Goal: Contribute content

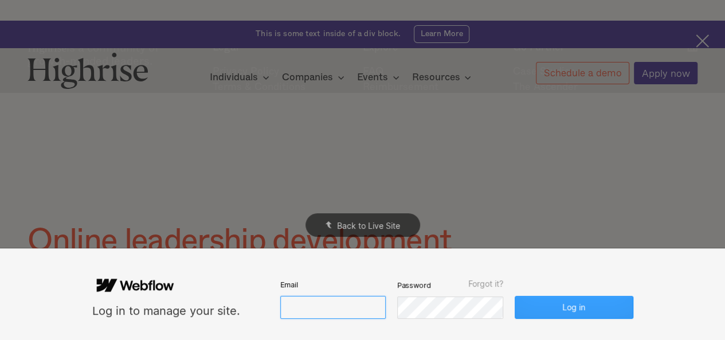
type input "[EMAIL_ADDRESS][DOMAIN_NAME]"
click at [583, 310] on button "Log in" at bounding box center [573, 307] width 118 height 23
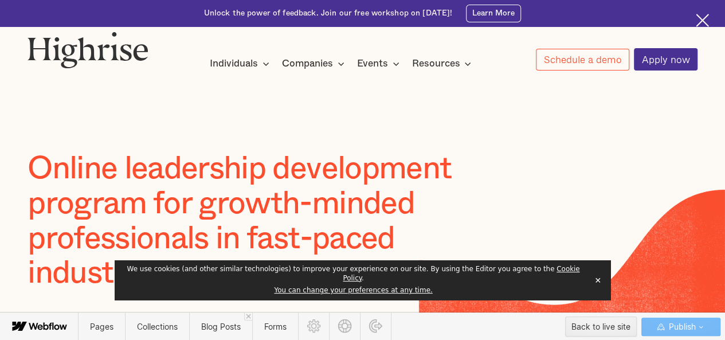
click at [594, 285] on button "✕" at bounding box center [598, 280] width 16 height 17
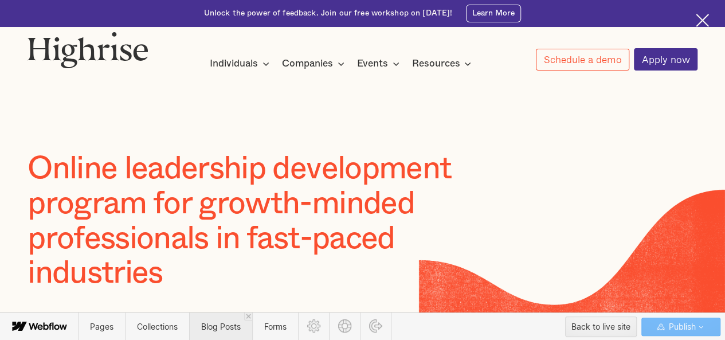
click at [222, 333] on span "Blog Posts" at bounding box center [220, 326] width 63 height 28
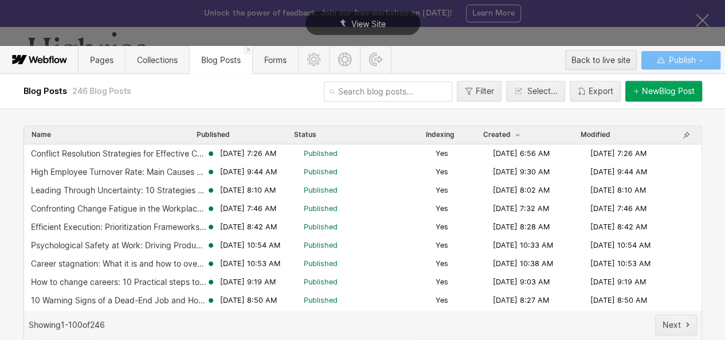
click at [342, 87] on input "text" at bounding box center [388, 91] width 128 height 20
paste input "what-are-the-common-interview-problems-how-to-overcome-them"
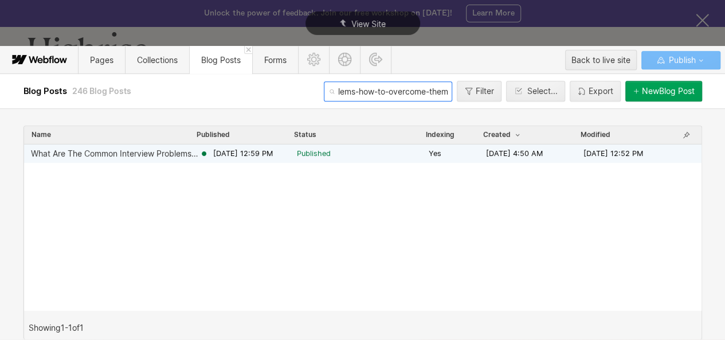
type input "what-are-the-common-interview-problems-how-to-overcome-them"
click at [306, 152] on span "Published" at bounding box center [314, 153] width 34 height 10
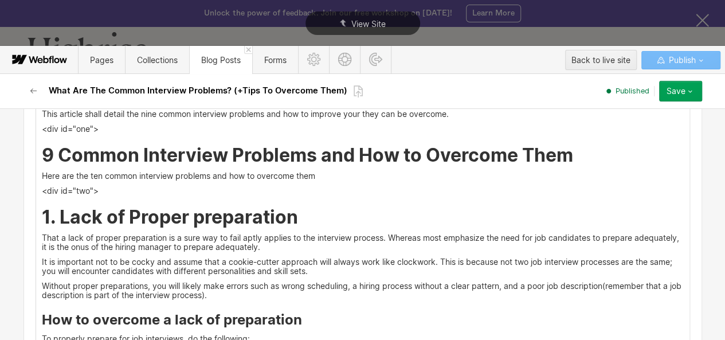
scroll to position [1230, 0]
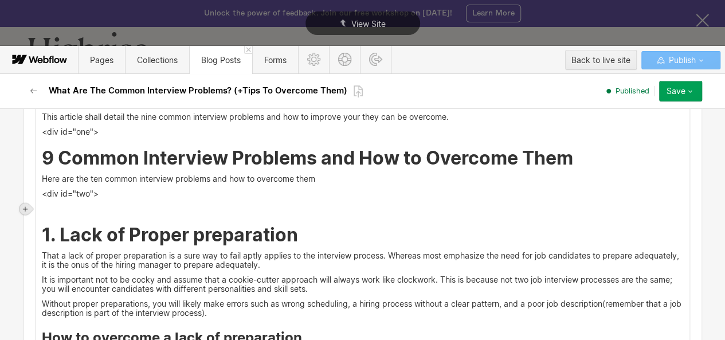
click at [28, 209] on icon at bounding box center [25, 209] width 7 height 7
click at [49, 209] on div at bounding box center [47, 209] width 22 height 18
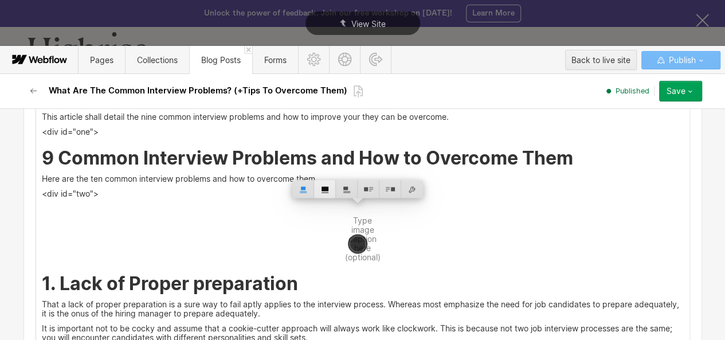
click at [323, 190] on div at bounding box center [325, 189] width 22 height 18
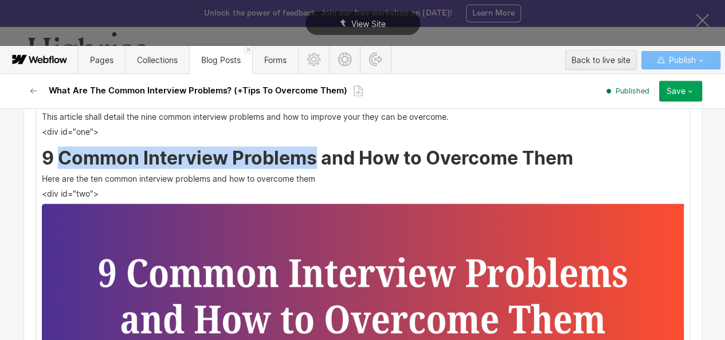
drag, startPoint x: 56, startPoint y: 156, endPoint x: 311, endPoint y: 153, distance: 255.0
click at [311, 153] on h2 "9 Common Interview Problems and How to Overcome Them" at bounding box center [363, 158] width 642 height 21
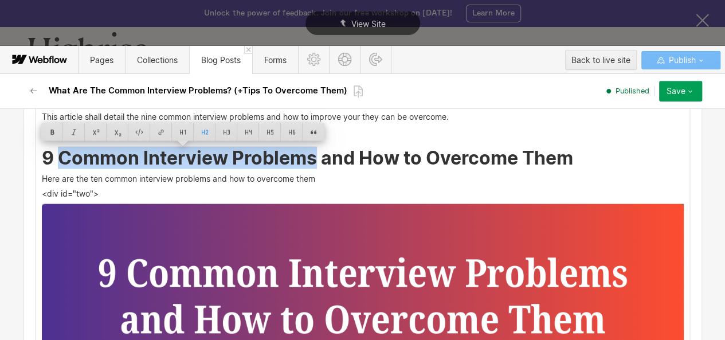
copy h2 "Common Interview Problems"
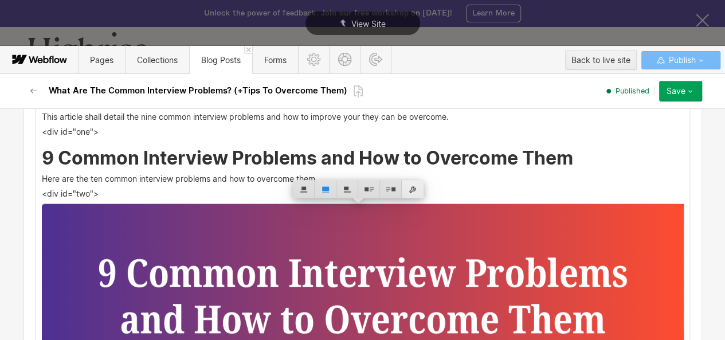
click at [410, 188] on div at bounding box center [413, 189] width 22 height 18
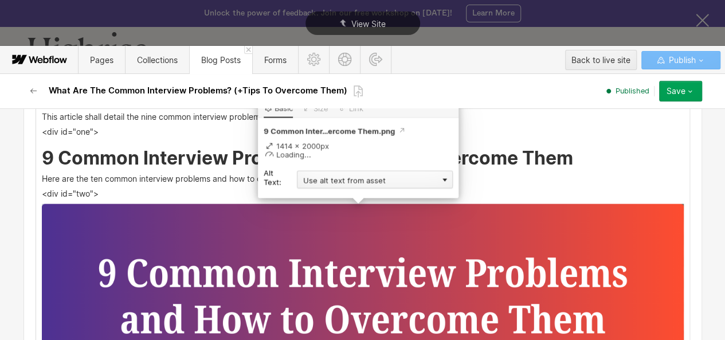
click at [379, 174] on div "Use alt text from asset" at bounding box center [375, 180] width 156 height 18
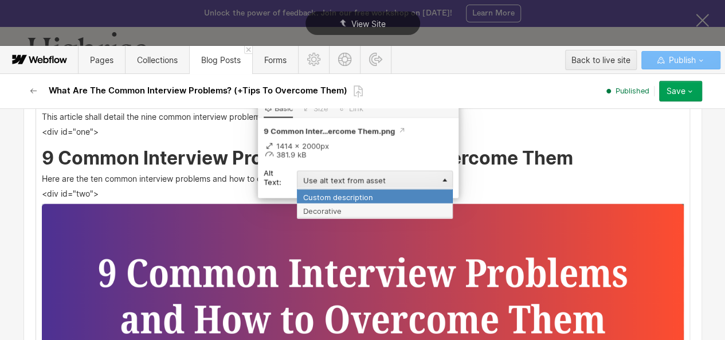
click at [354, 198] on div "Custom description" at bounding box center [375, 196] width 156 height 14
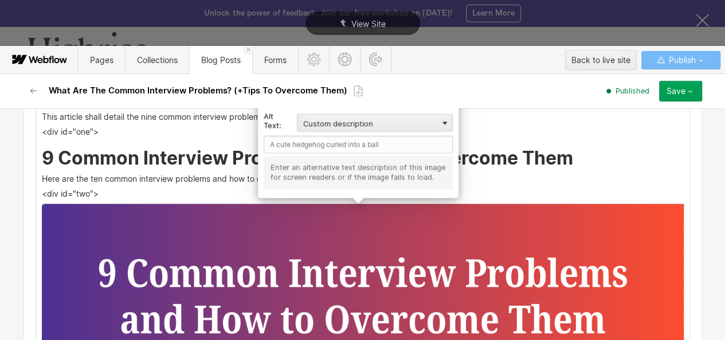
scroll to position [1192, 0]
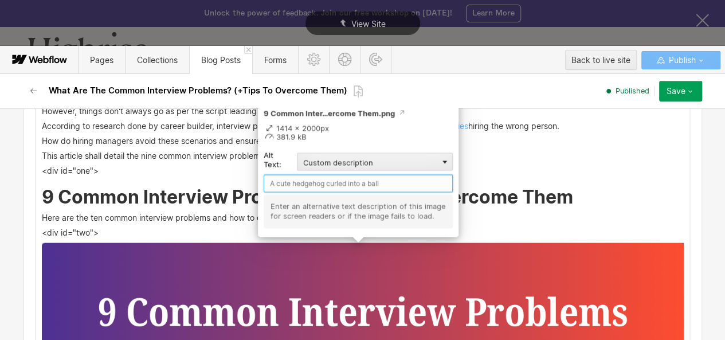
click at [308, 183] on input "text" at bounding box center [358, 183] width 189 height 18
paste input "Common Interview Problems"
type input "Common Interview Problems"
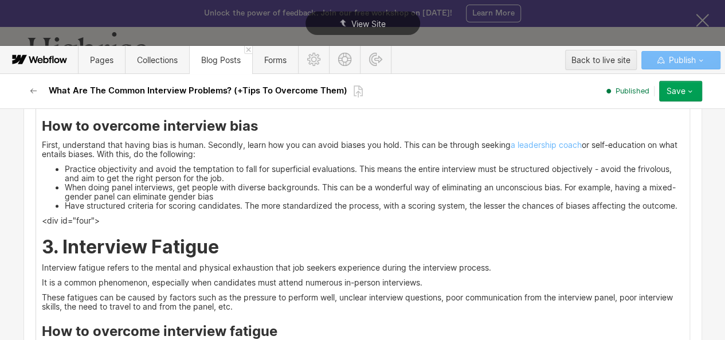
scroll to position [2589, 0]
click at [684, 90] on div "Save" at bounding box center [675, 91] width 19 height 9
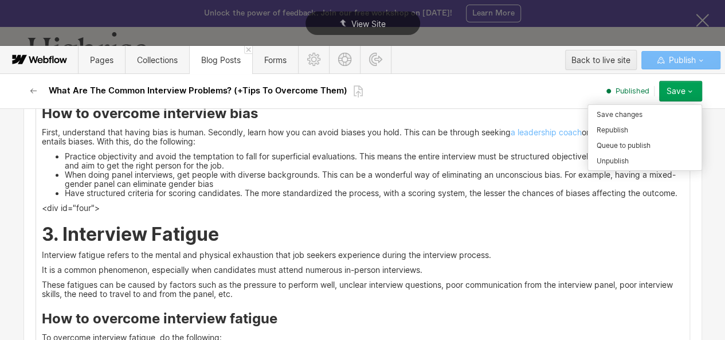
scroll to position [2577, 0]
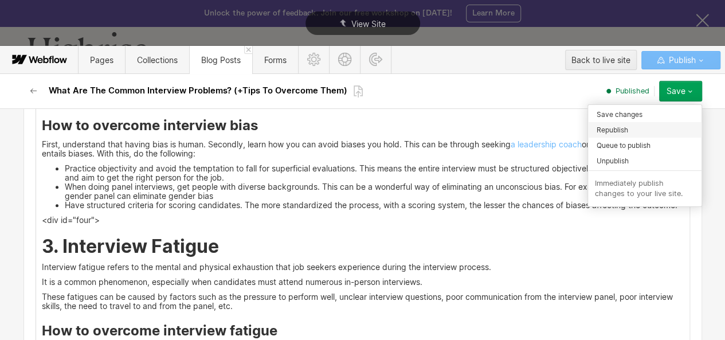
click at [615, 124] on span "Republish" at bounding box center [612, 129] width 32 height 11
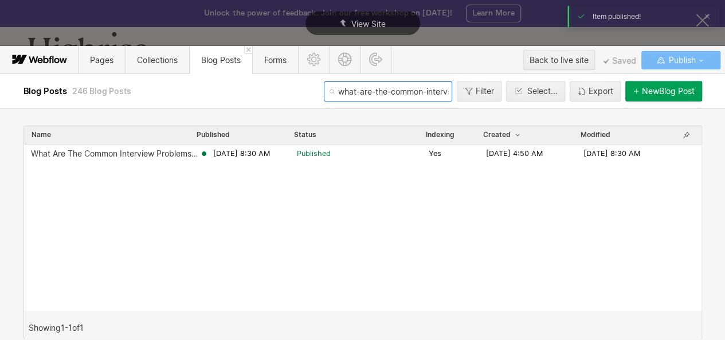
click at [378, 95] on input "what-are-the-common-interview-problems-how-to-overcome-them" at bounding box center [388, 91] width 128 height 20
paste input "some-examples-of-situational-leadership"
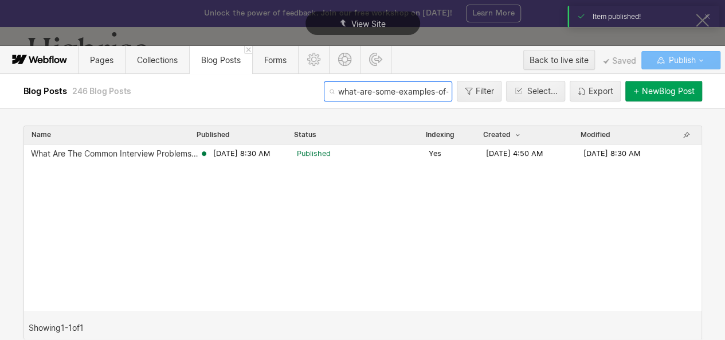
scroll to position [0, 85]
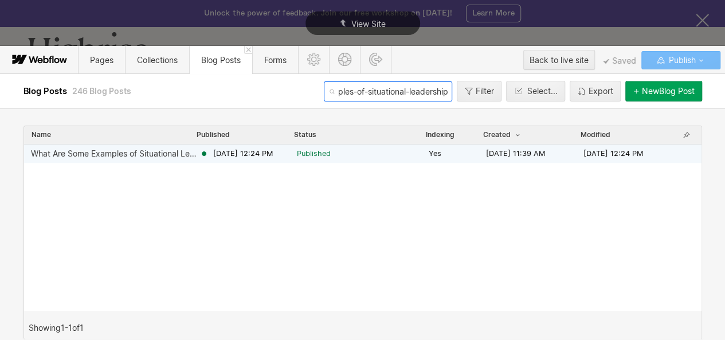
type input "what-are-some-examples-of-situational-leadership"
click at [300, 151] on span "Published" at bounding box center [314, 153] width 34 height 10
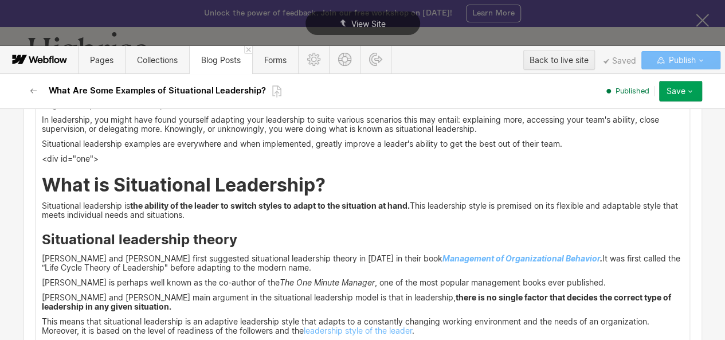
scroll to position [1181, 0]
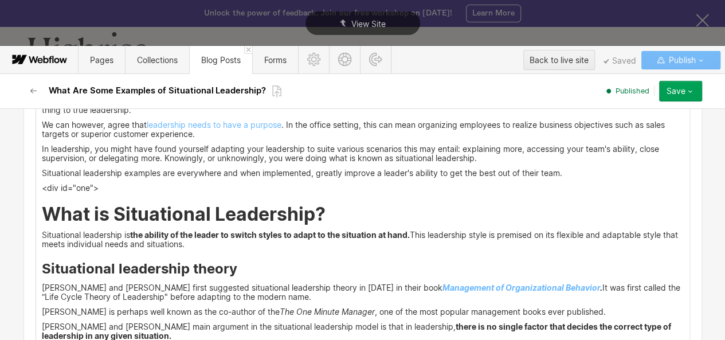
click at [327, 218] on h2 "What is Situational Leadership?" at bounding box center [363, 213] width 642 height 21
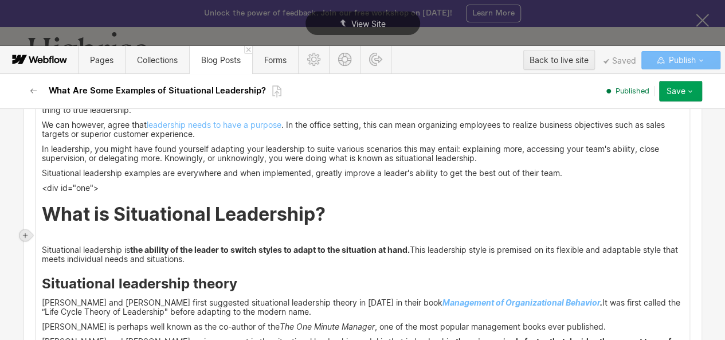
click at [24, 234] on icon at bounding box center [25, 235] width 5 height 5
click at [42, 235] on div at bounding box center [47, 235] width 22 height 18
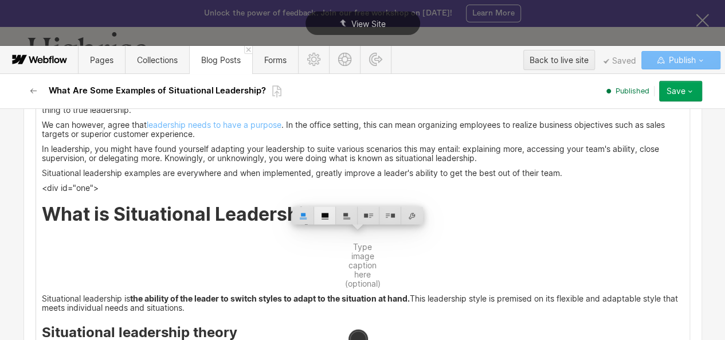
click at [325, 215] on div at bounding box center [325, 215] width 22 height 18
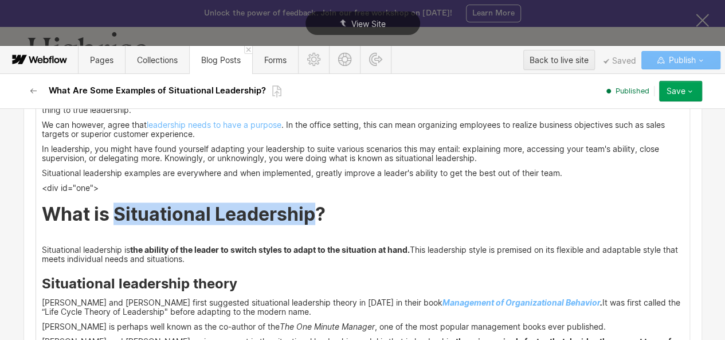
drag, startPoint x: 111, startPoint y: 214, endPoint x: 308, endPoint y: 215, distance: 197.1
click at [308, 215] on h2 "What is Situational Leadership?" at bounding box center [363, 213] width 642 height 21
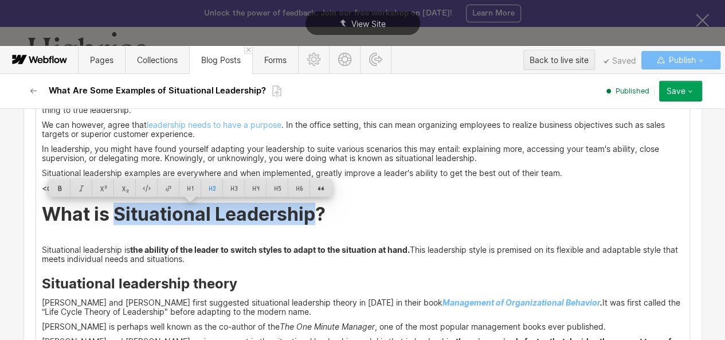
copy h2 "Situational Leadership"
click at [363, 237] on img at bounding box center [363, 237] width 0 height 0
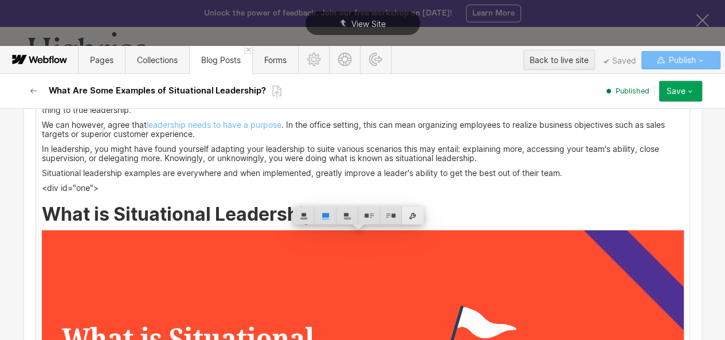
click at [406, 214] on div at bounding box center [413, 215] width 22 height 18
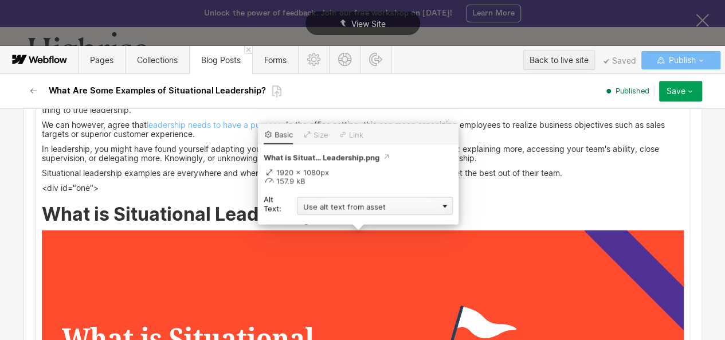
click at [353, 205] on div "Use alt text from asset" at bounding box center [375, 206] width 156 height 18
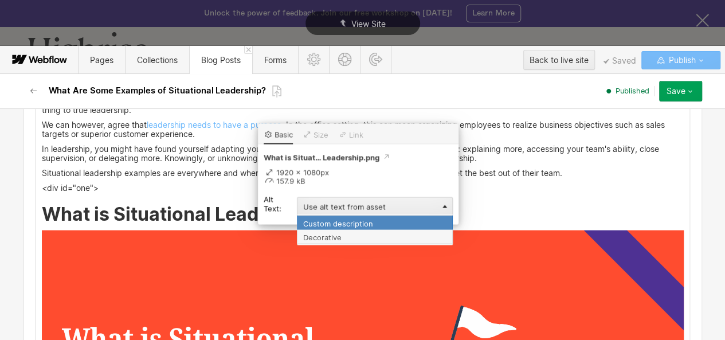
click at [344, 221] on div "Custom description" at bounding box center [375, 222] width 156 height 14
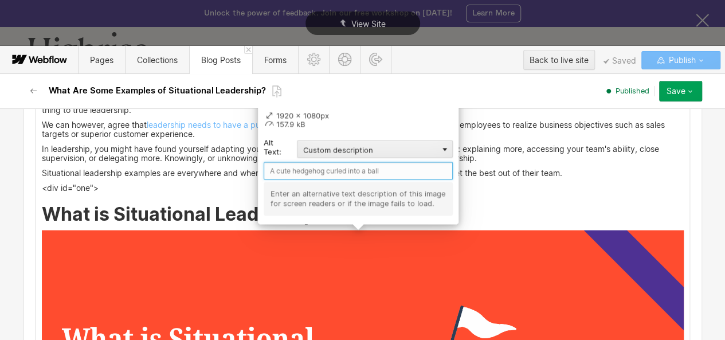
click at [303, 174] on input "text" at bounding box center [358, 171] width 189 height 18
paste input "Situational Leadership"
type input "Situational Leadership"
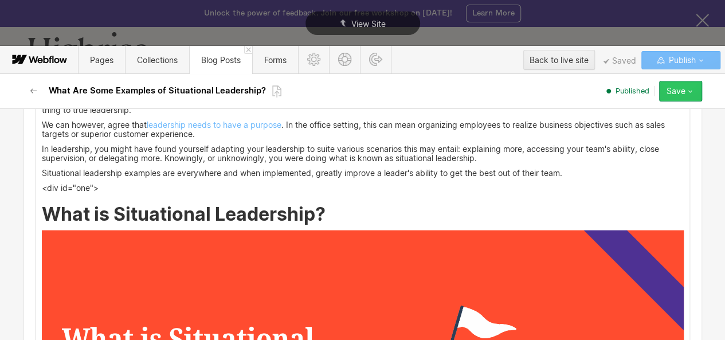
click at [688, 88] on icon "button" at bounding box center [689, 91] width 9 height 9
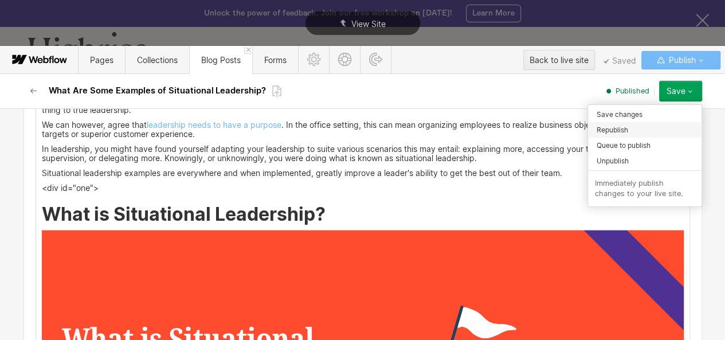
click at [623, 124] on span "Republish" at bounding box center [612, 129] width 32 height 11
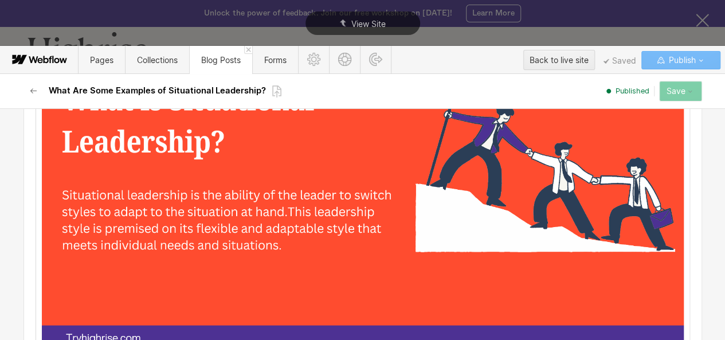
scroll to position [0, 0]
